Goal: Task Accomplishment & Management: Manage account settings

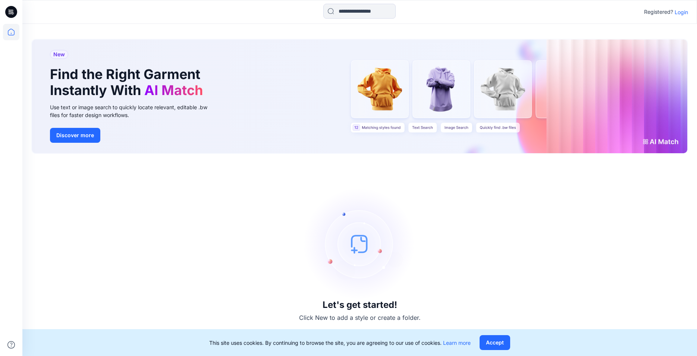
click at [679, 13] on p "Login" at bounding box center [681, 12] width 13 height 8
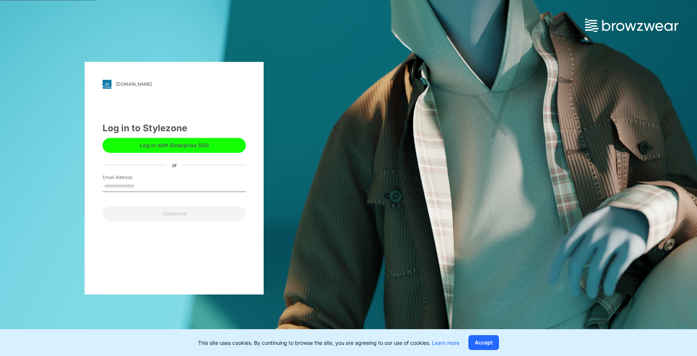
click at [129, 186] on input "Email Address" at bounding box center [174, 186] width 143 height 11
type input "**********"
click at [129, 213] on button "Continue" at bounding box center [174, 213] width 143 height 15
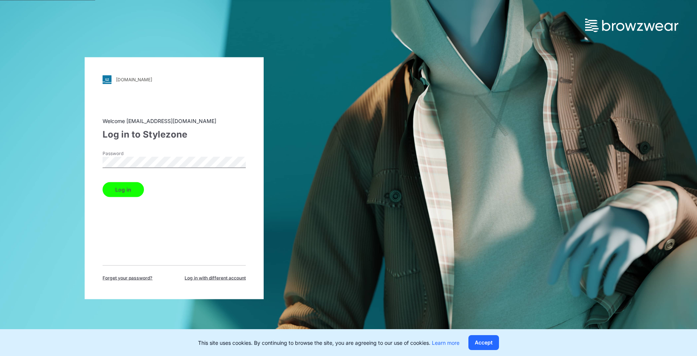
click at [129, 195] on button "Log in" at bounding box center [123, 189] width 41 height 15
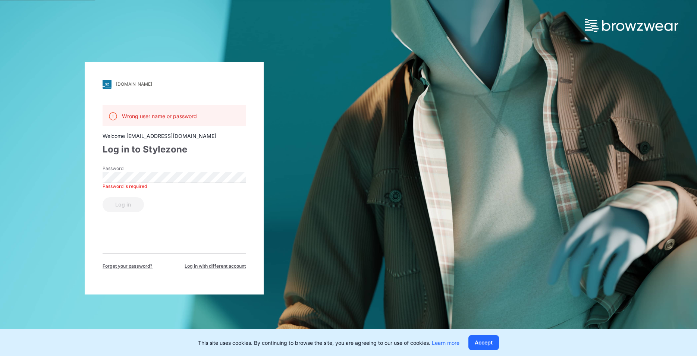
click at [168, 135] on div "Welcome [EMAIL_ADDRESS][DOMAIN_NAME]" at bounding box center [174, 136] width 143 height 8
drag, startPoint x: 172, startPoint y: 136, endPoint x: 92, endPoint y: 133, distance: 80.3
click at [92, 133] on div "[DOMAIN_NAME] Loading... Wrong user name or password Welcome [EMAIL_ADDRESS][DO…" at bounding box center [174, 178] width 179 height 233
click at [203, 265] on span "Log in with different account" at bounding box center [215, 266] width 61 height 7
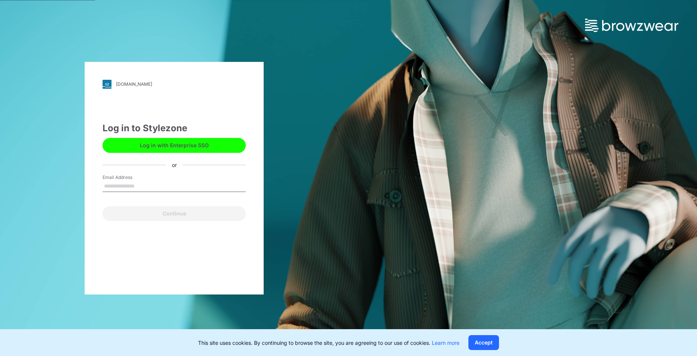
click at [155, 186] on input "Email Address" at bounding box center [174, 186] width 143 height 11
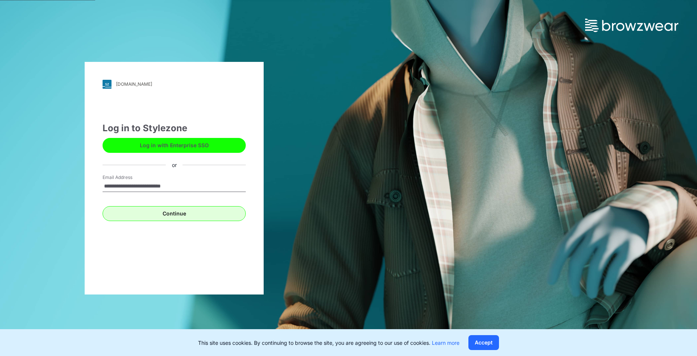
type input "**********"
click at [168, 216] on button "Continue" at bounding box center [174, 213] width 143 height 15
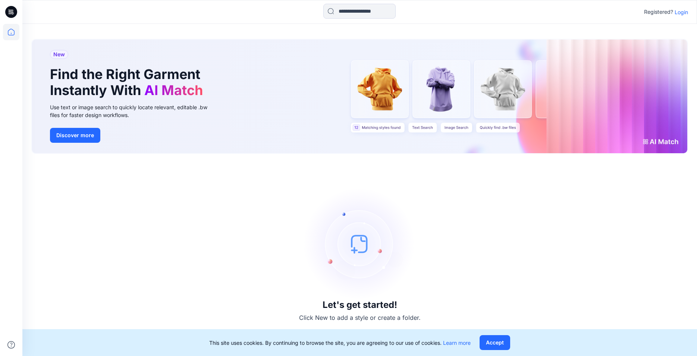
click at [679, 12] on p "Login" at bounding box center [681, 12] width 13 height 8
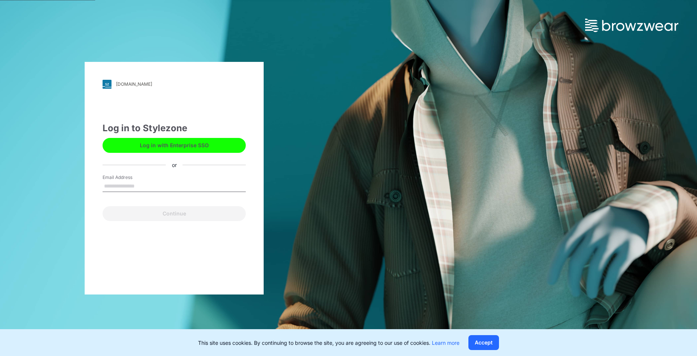
click at [136, 187] on input "Email Address" at bounding box center [174, 186] width 143 height 11
type input "**********"
click at [153, 215] on button "Continue" at bounding box center [174, 213] width 143 height 15
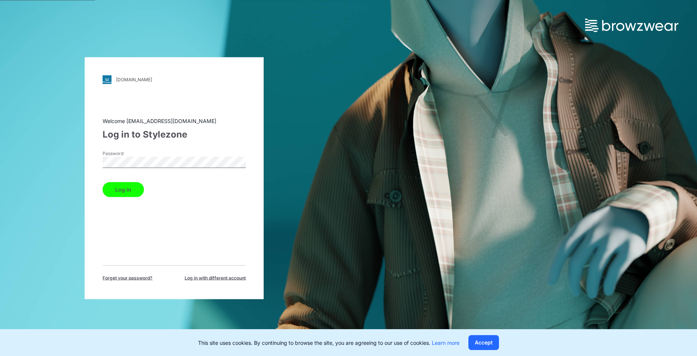
click at [119, 190] on button "Log in" at bounding box center [123, 189] width 41 height 15
